Goal: Task Accomplishment & Management: Manage account settings

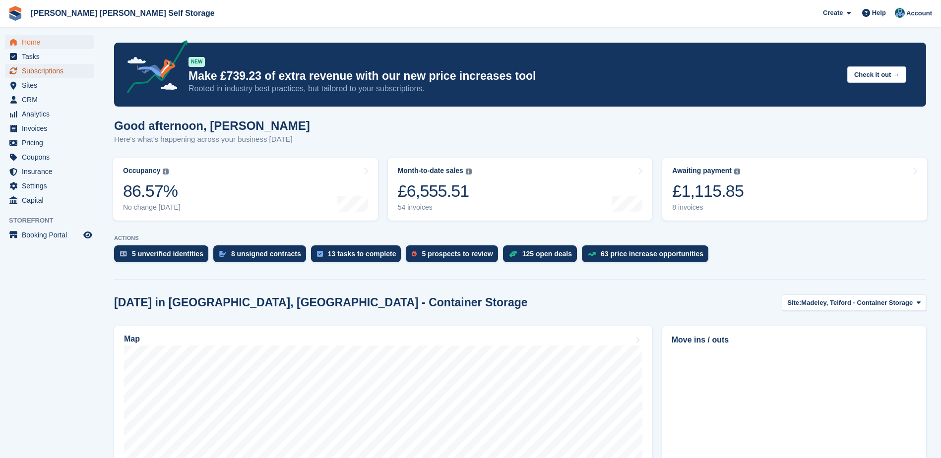
click at [46, 70] on span "Subscriptions" at bounding box center [51, 71] width 59 height 14
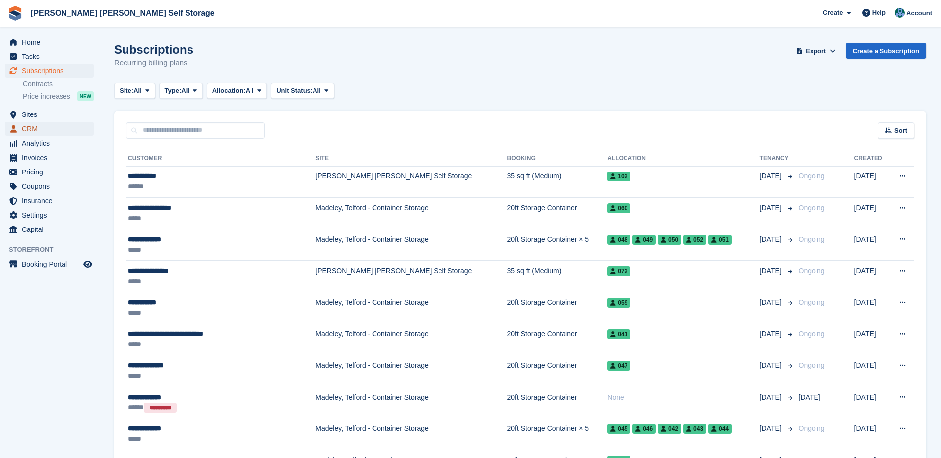
click at [37, 128] on span "CRM" at bounding box center [51, 129] width 59 height 14
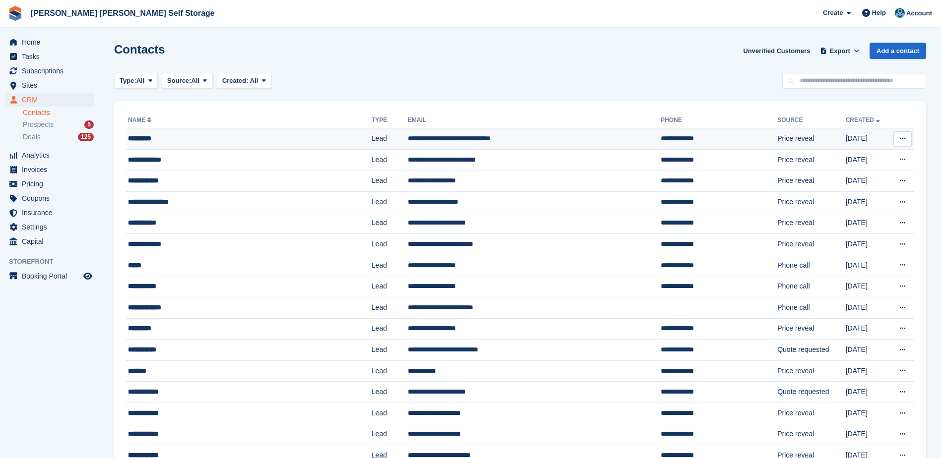
click at [136, 141] on div "*********" at bounding box center [229, 138] width 202 height 10
